Goal: Transaction & Acquisition: Download file/media

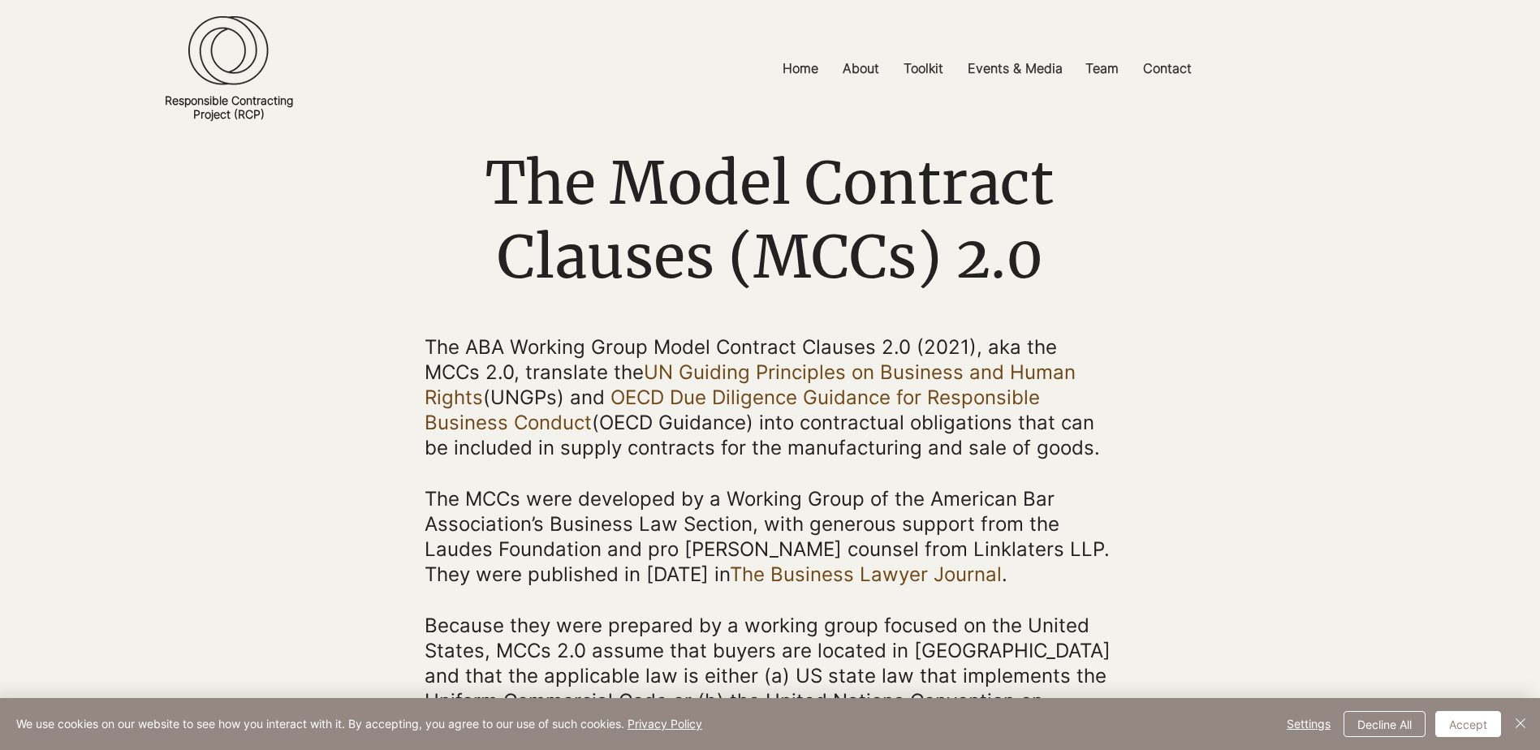
scroll to position [162, 0]
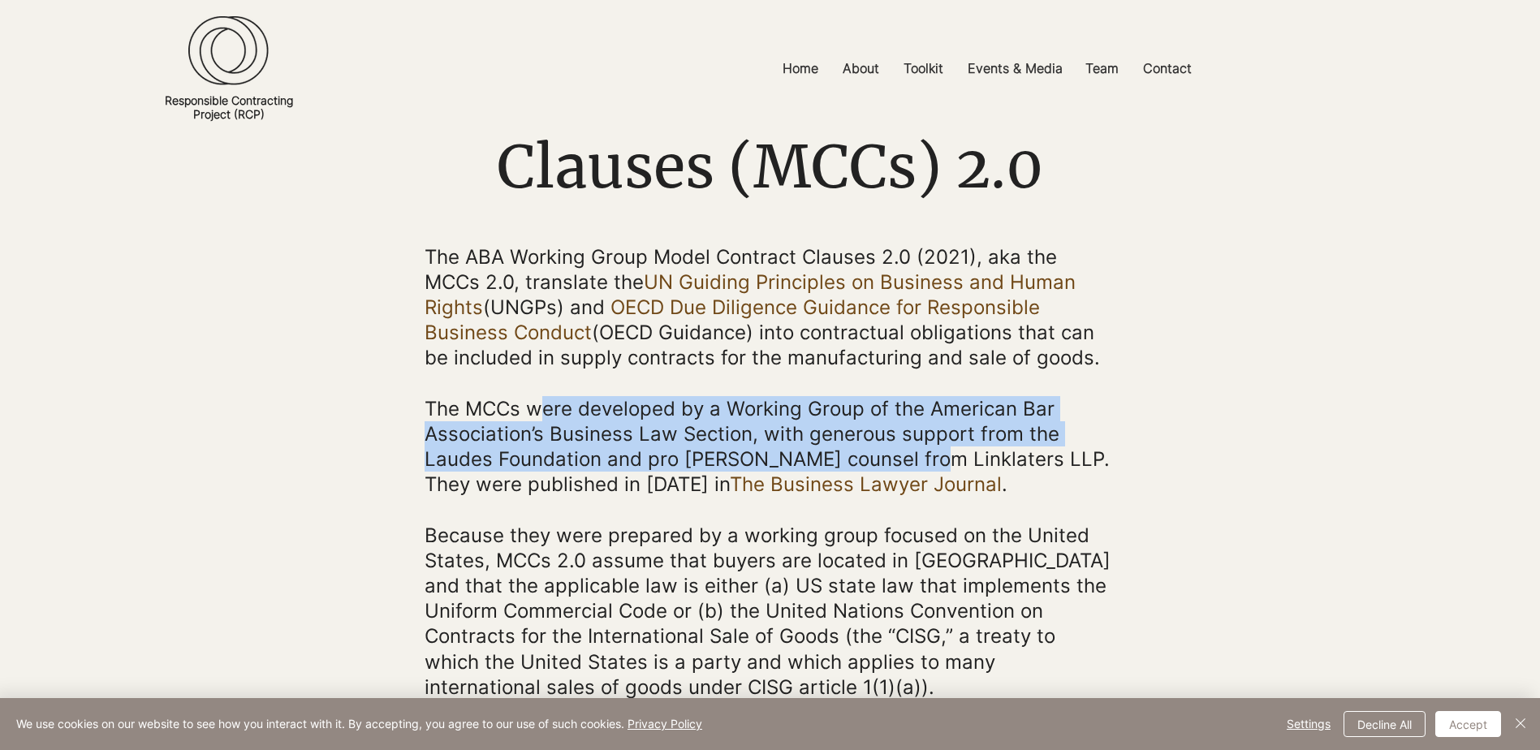
drag, startPoint x: 540, startPoint y: 414, endPoint x: 919, endPoint y: 453, distance: 381.2
click at [919, 453] on span "The MCCs were developed by a Working Group of the American Bar Association’s Bu…" at bounding box center [767, 447] width 685 height 100
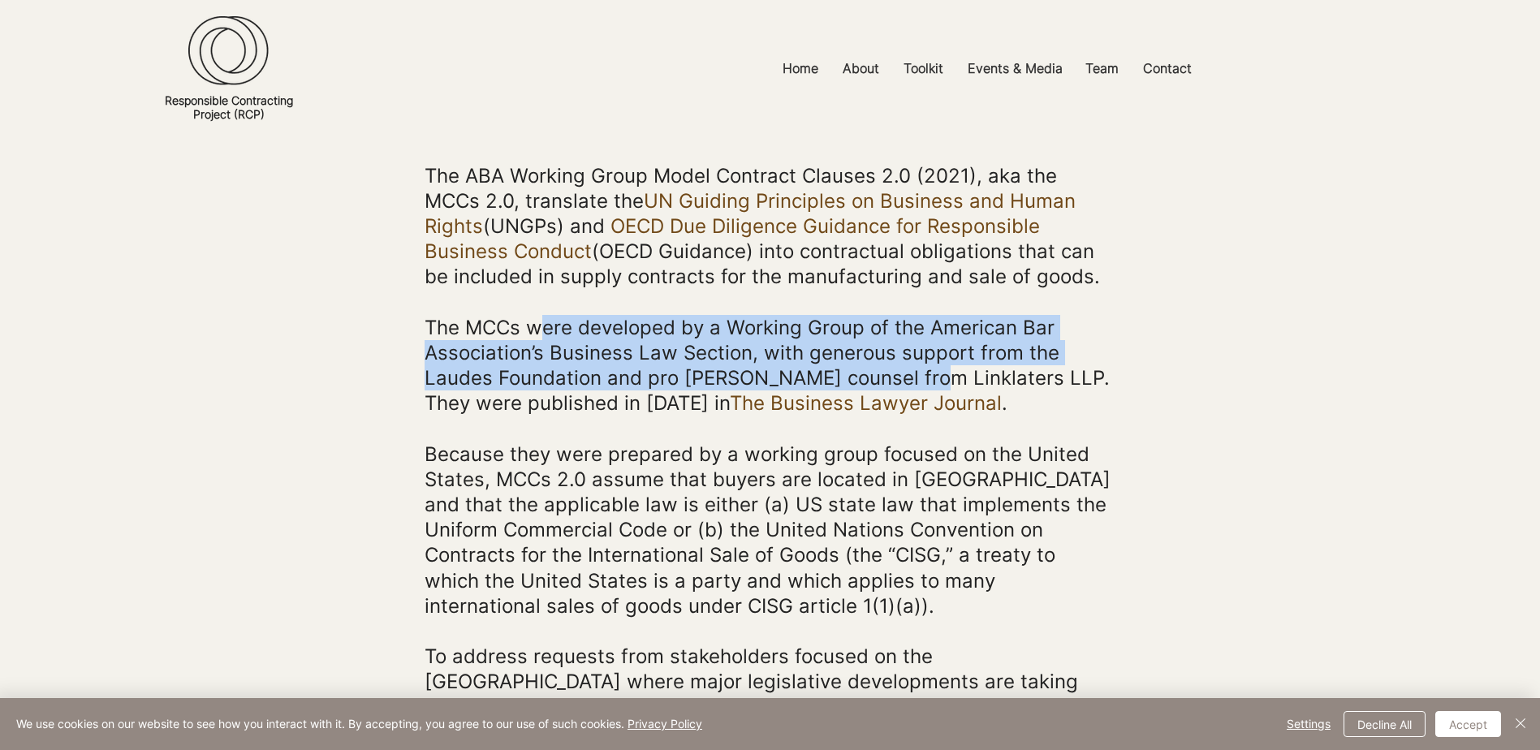
scroll to position [325, 0]
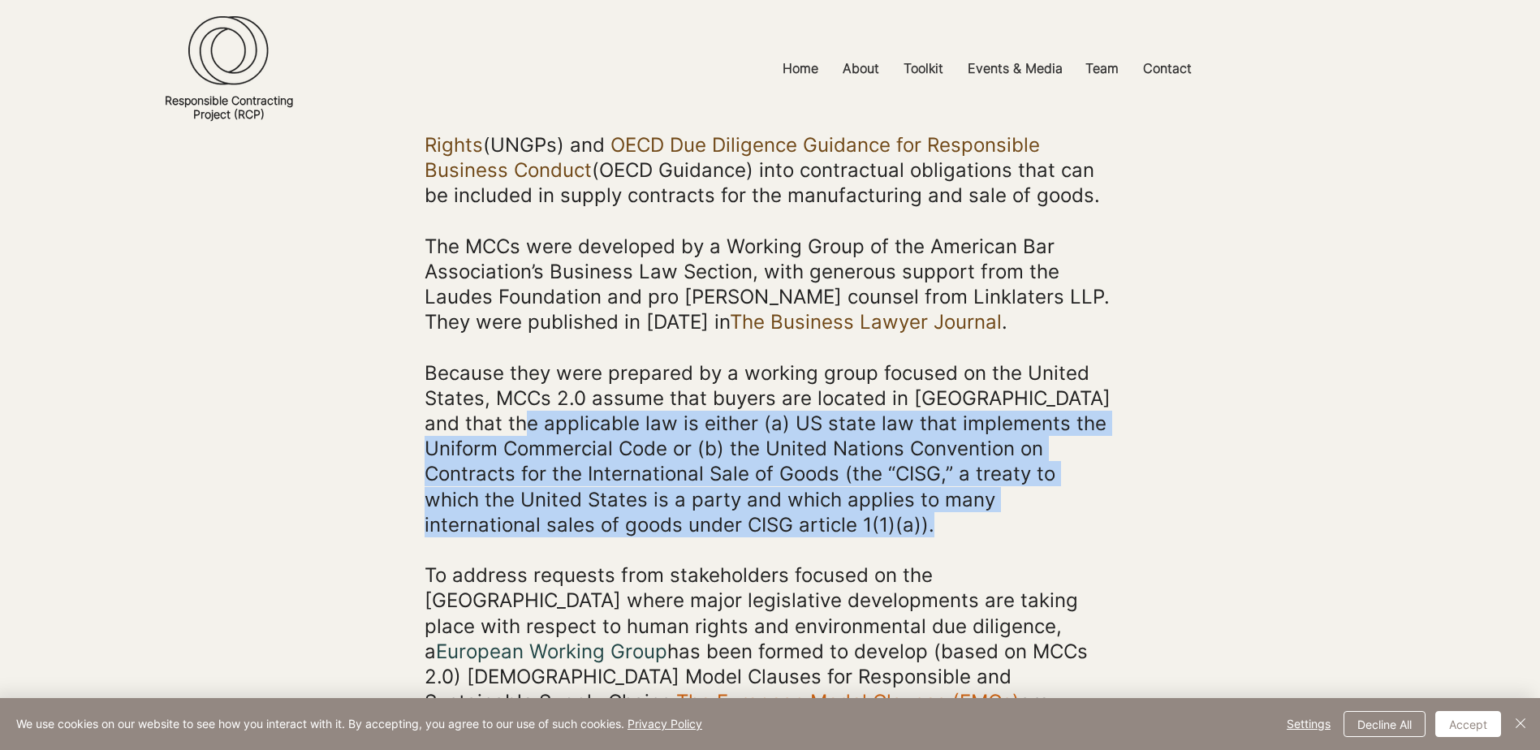
drag, startPoint x: 490, startPoint y: 426, endPoint x: 805, endPoint y: 533, distance: 331.7
click at [805, 533] on p "Because they were prepared by a working group focused on the United States, MCC…" at bounding box center [770, 449] width 690 height 177
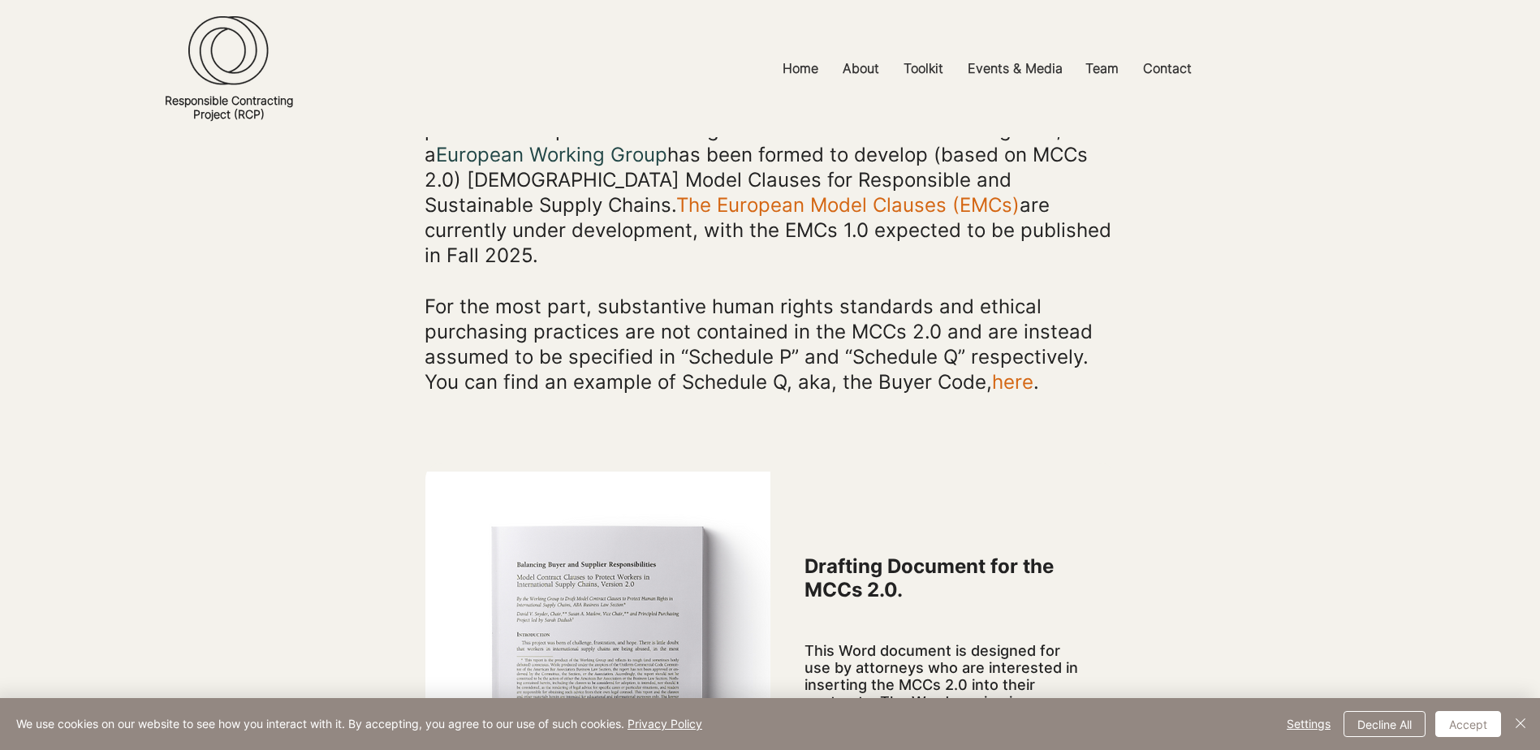
scroll to position [812, 0]
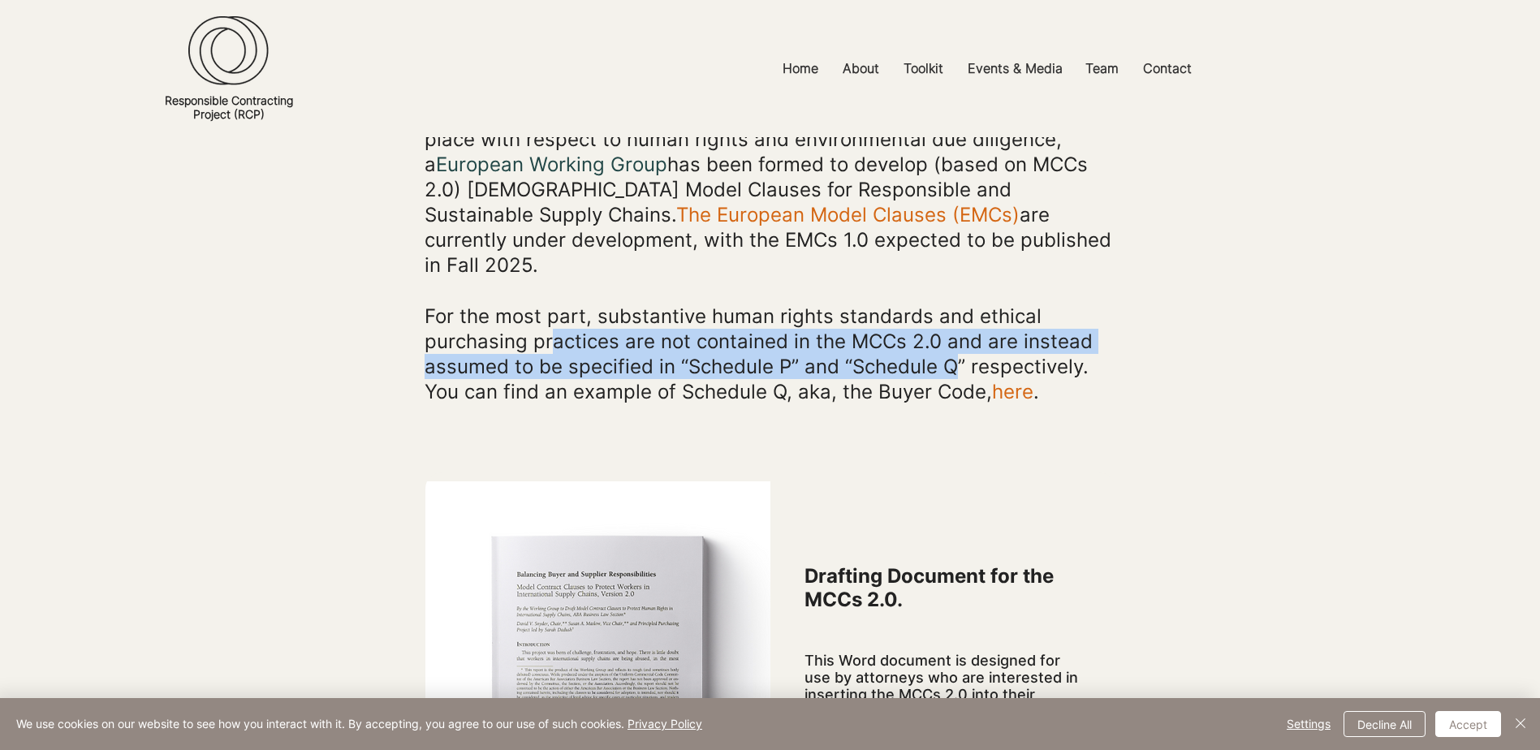
drag, startPoint x: 549, startPoint y: 313, endPoint x: 957, endPoint y: 349, distance: 410.0
click at [957, 349] on span "For the most part, substantive human rights standards and ethical purchasing pr…" at bounding box center [759, 354] width 668 height 100
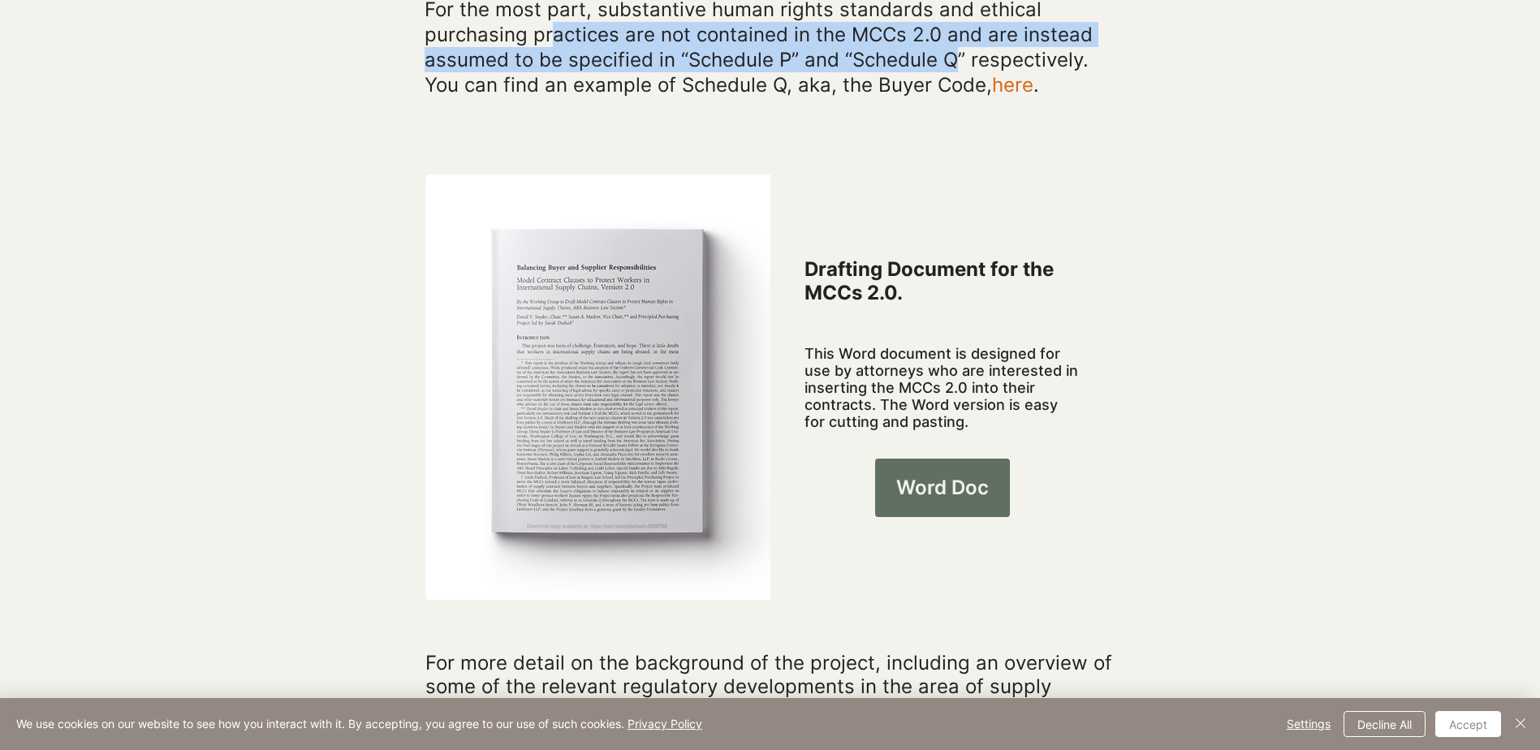
scroll to position [1218, 0]
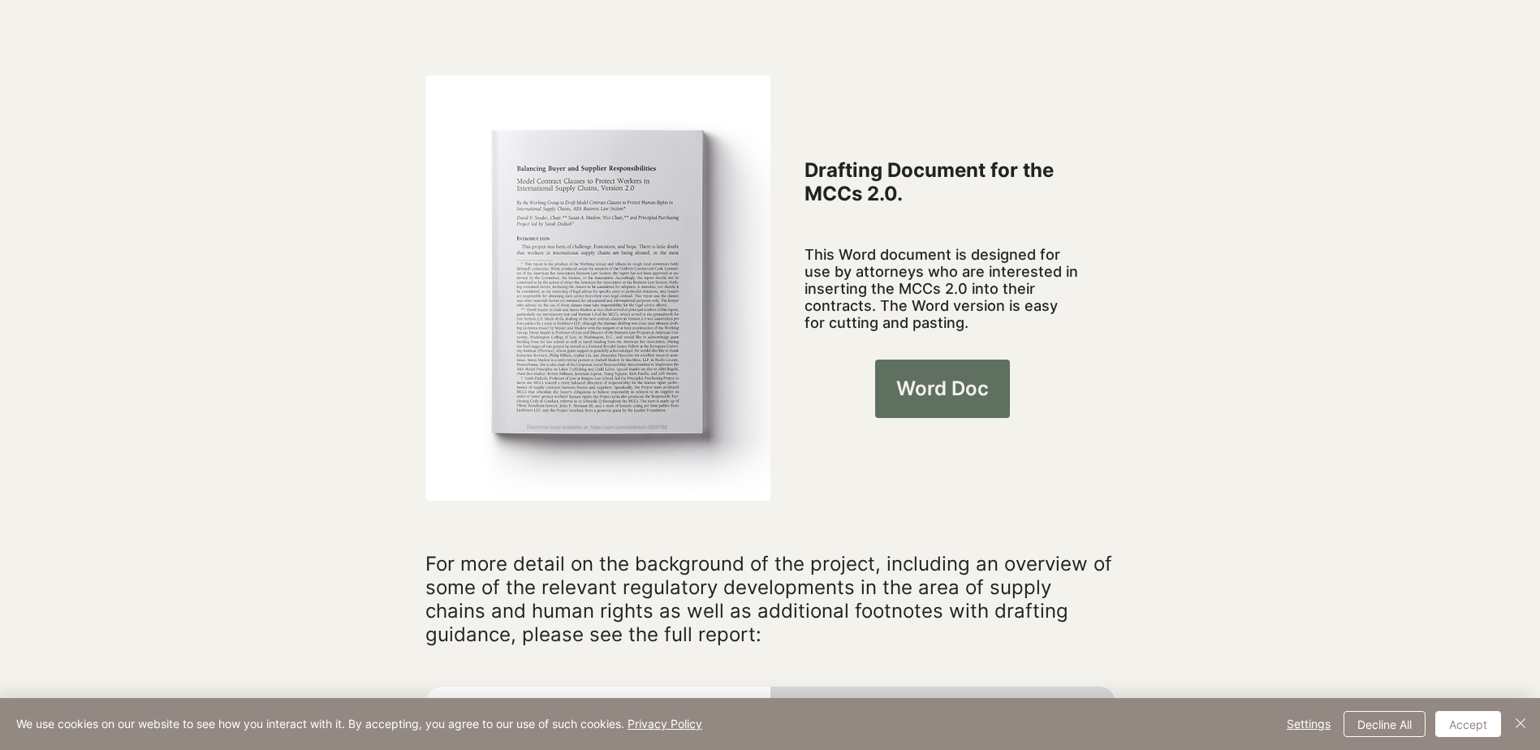
click at [969, 378] on link "Word Doc" at bounding box center [942, 389] width 135 height 58
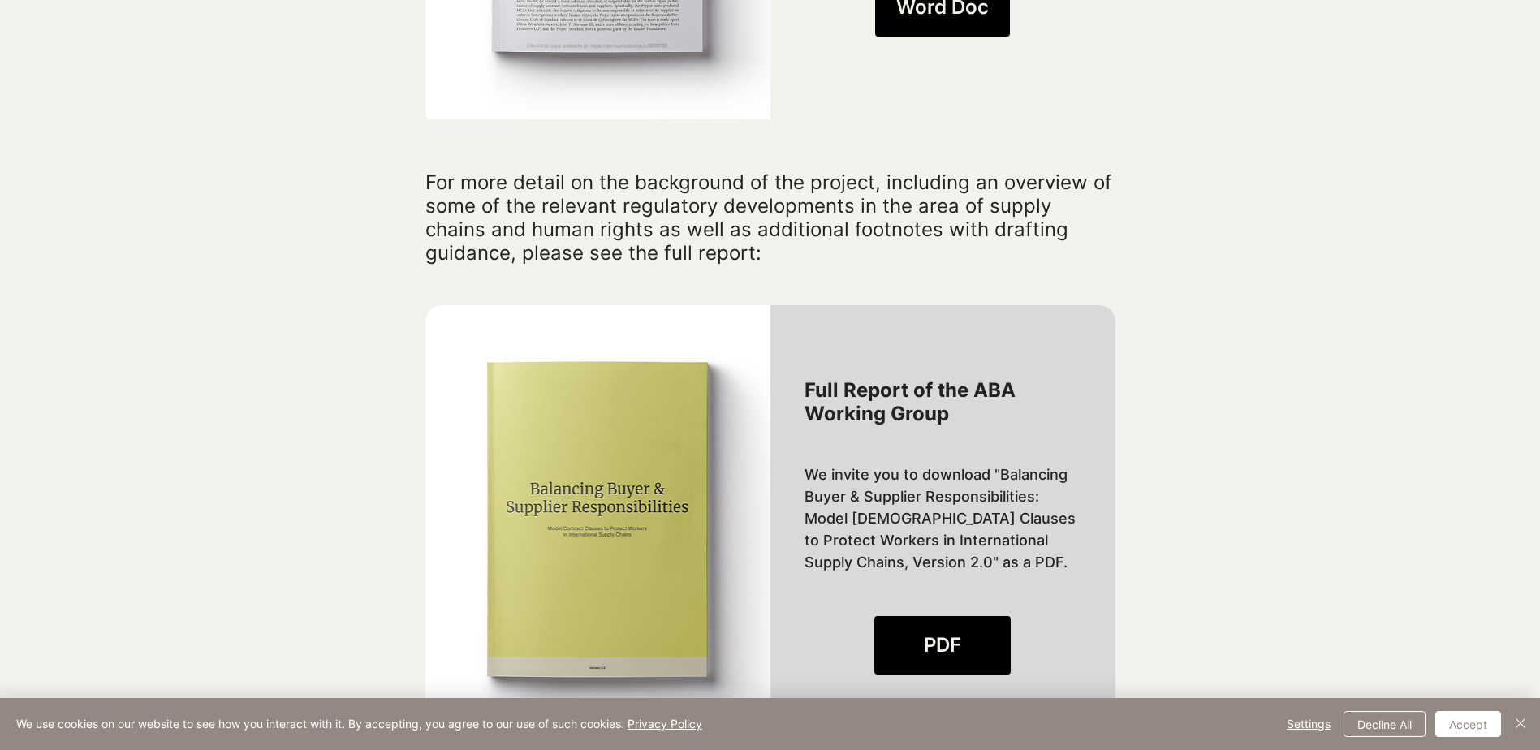
scroll to position [1705, 0]
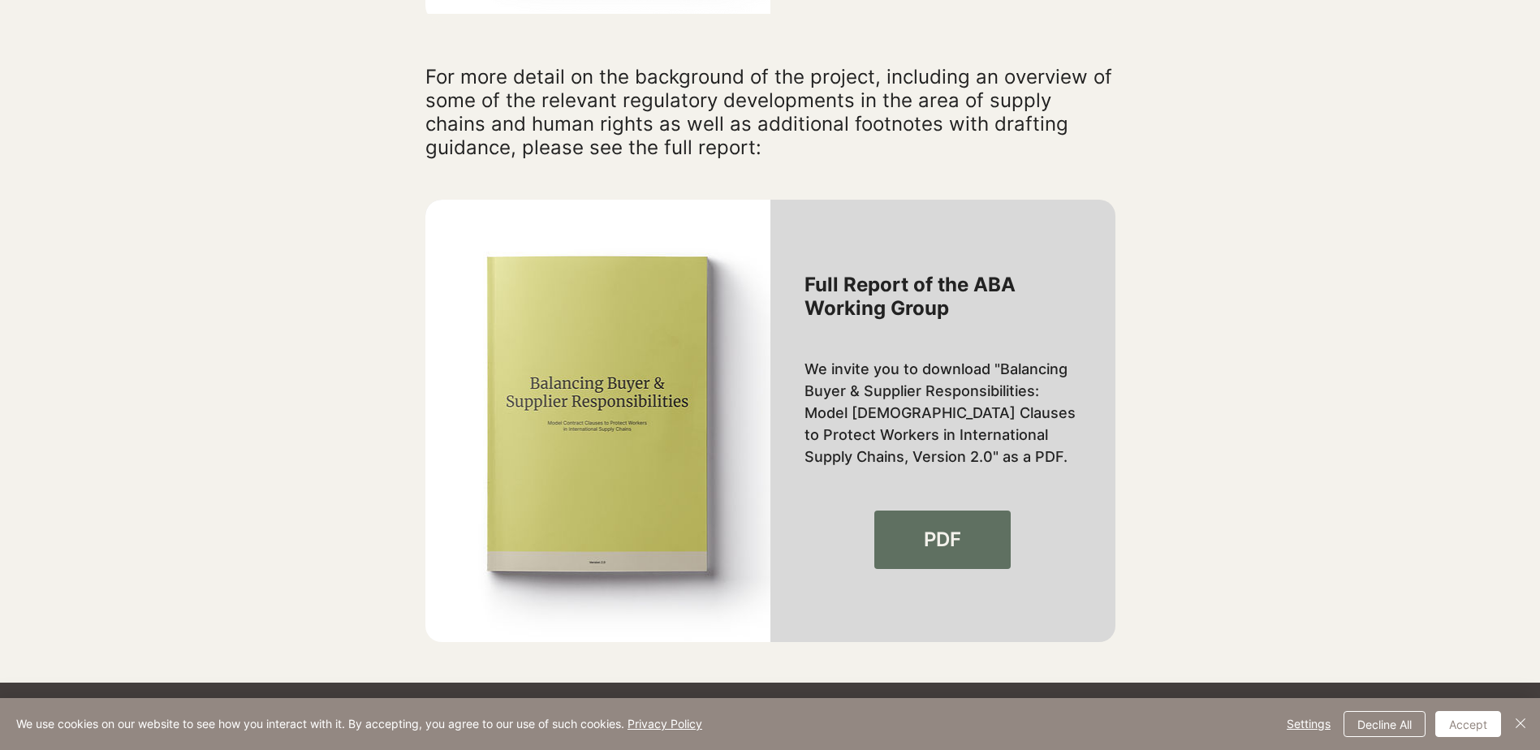
click at [948, 526] on span "PDF" at bounding box center [942, 540] width 37 height 28
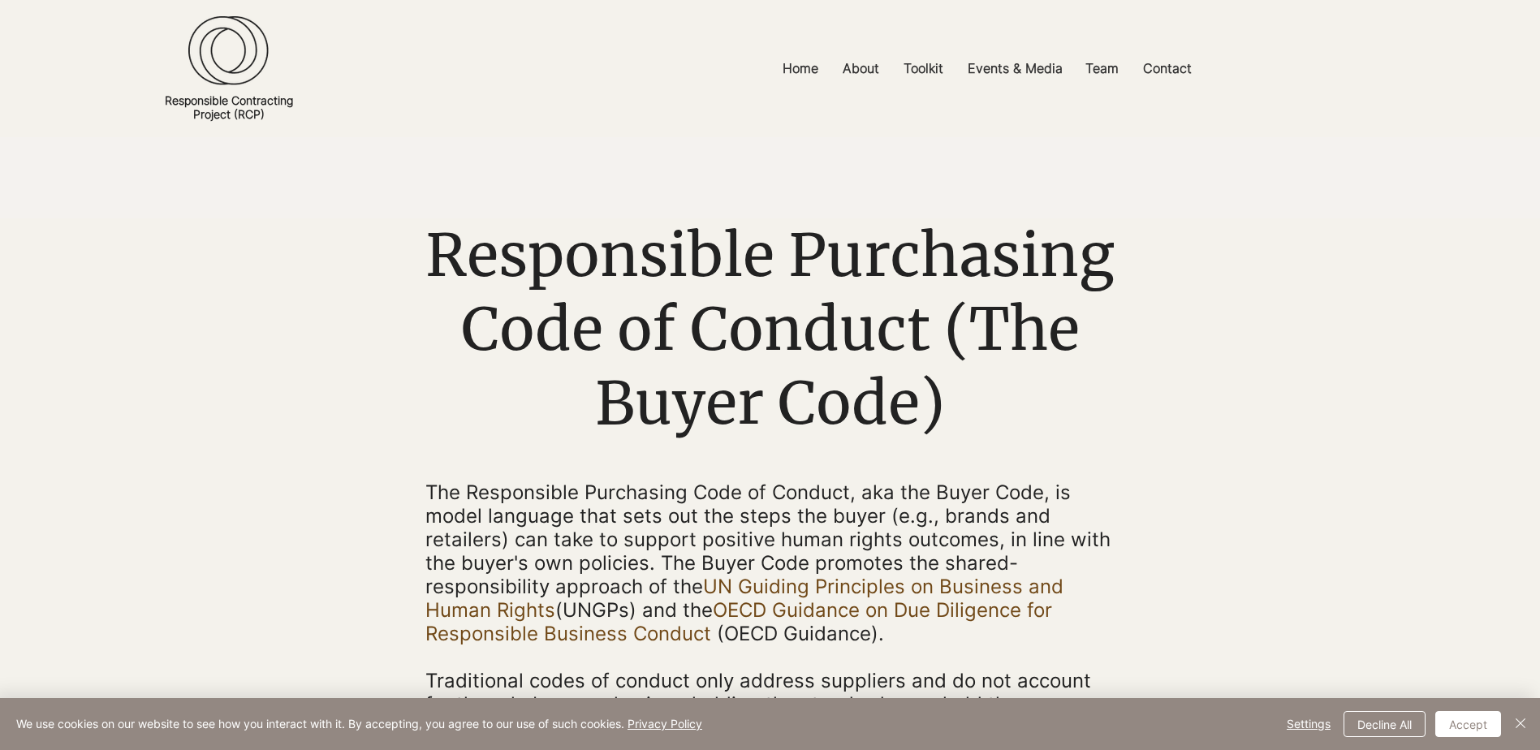
scroll to position [162, 0]
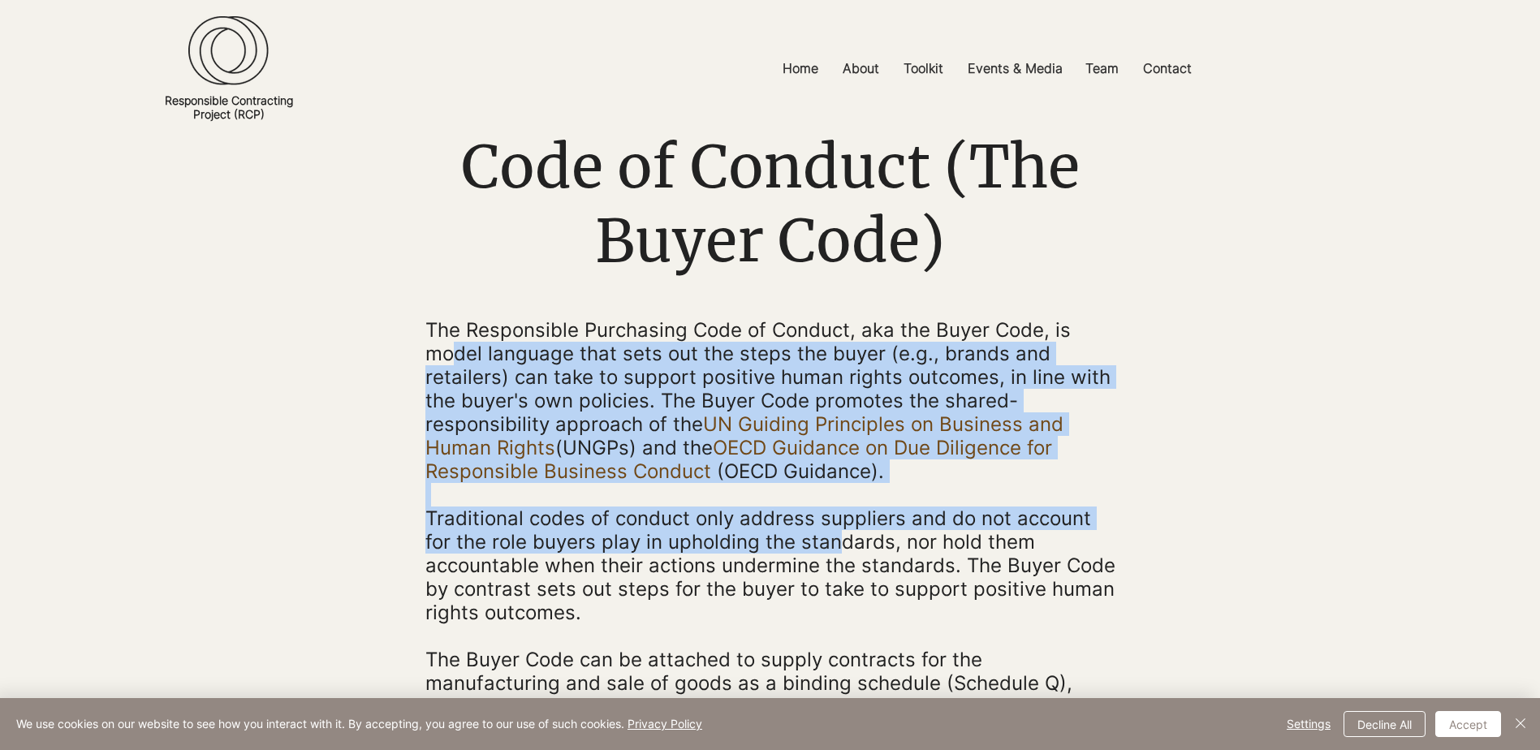
drag, startPoint x: 456, startPoint y: 356, endPoint x: 832, endPoint y: 542, distance: 420.1
click at [832, 542] on div "The Responsible Purchasing Code of Conduct, aka the Buyer Code, is model langua…" at bounding box center [770, 541] width 690 height 447
